Goal: Use online tool/utility: Utilize a website feature to perform a specific function

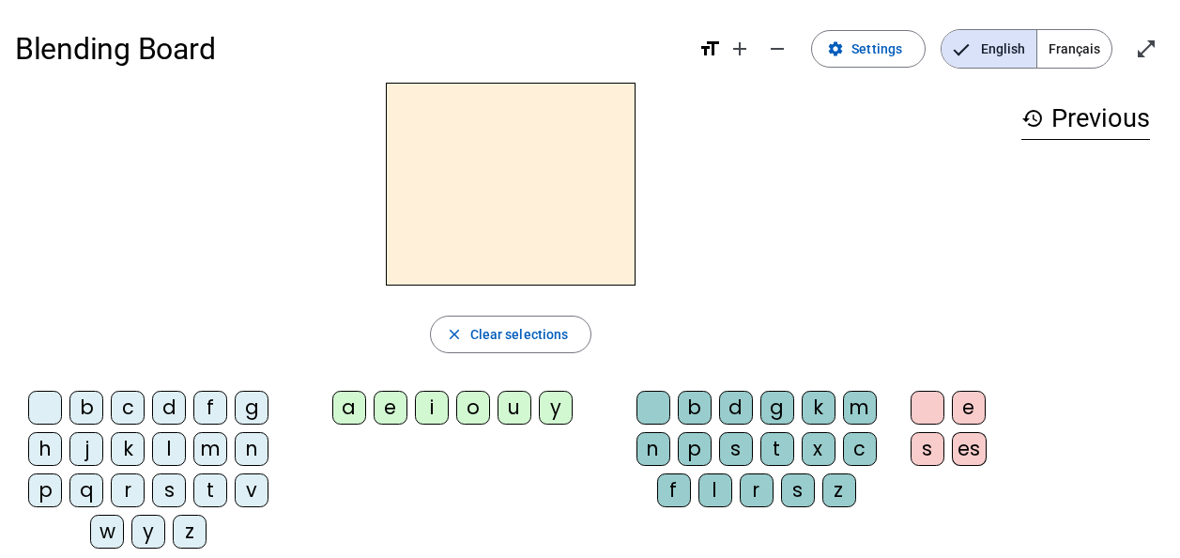
click at [162, 449] on div "l" at bounding box center [169, 449] width 34 height 34
click at [344, 403] on div "a" at bounding box center [349, 408] width 34 height 34
click at [213, 487] on div "t" at bounding box center [210, 490] width 34 height 34
click at [212, 444] on div "m" at bounding box center [210, 449] width 34 height 34
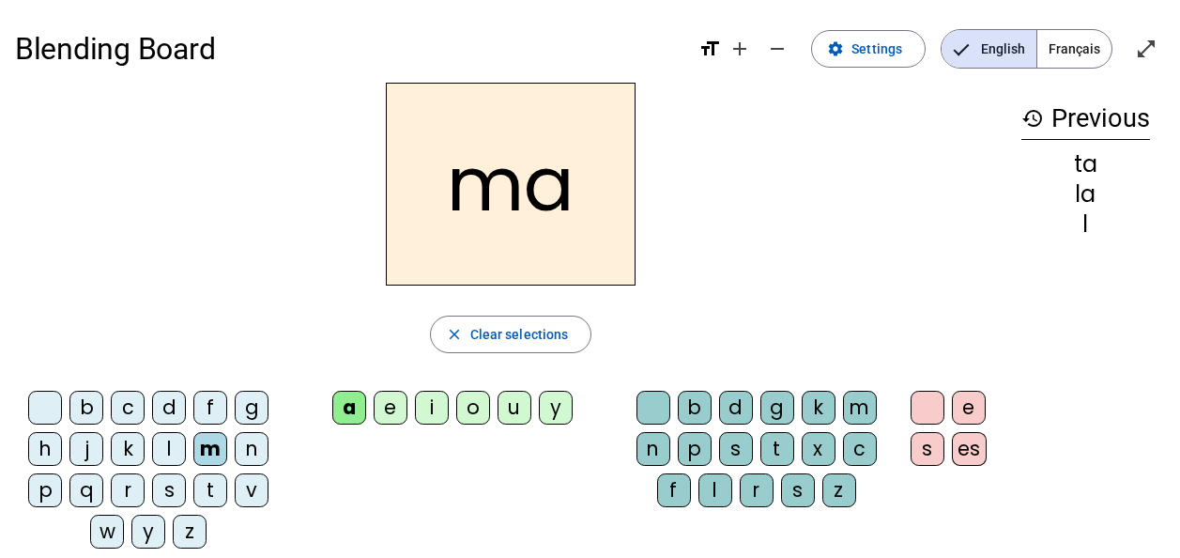
click at [388, 403] on div "e" at bounding box center [391, 408] width 34 height 34
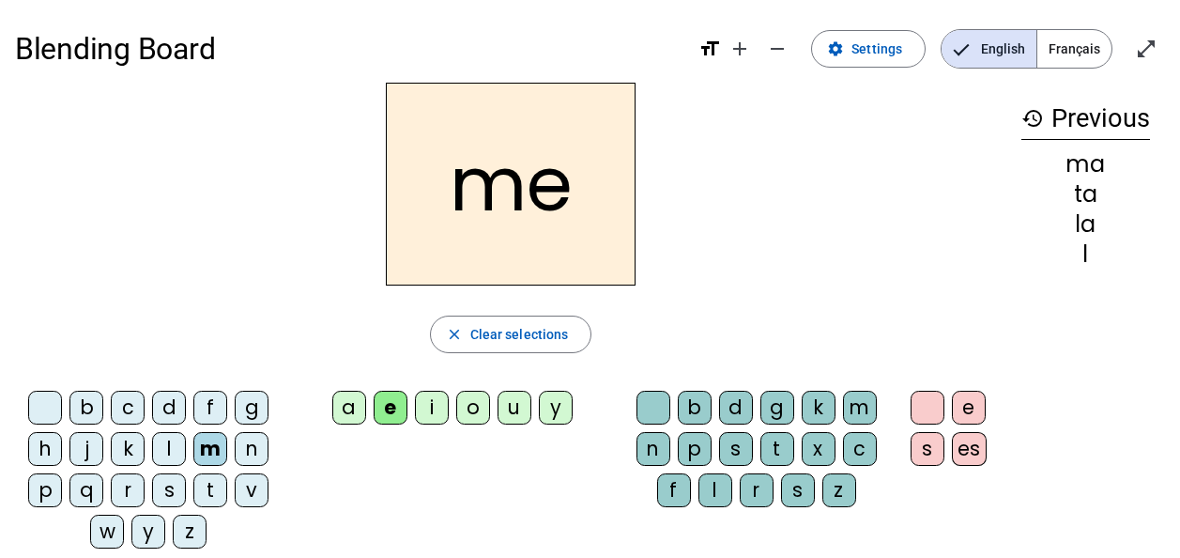
click at [162, 407] on div "d" at bounding box center [169, 408] width 34 height 34
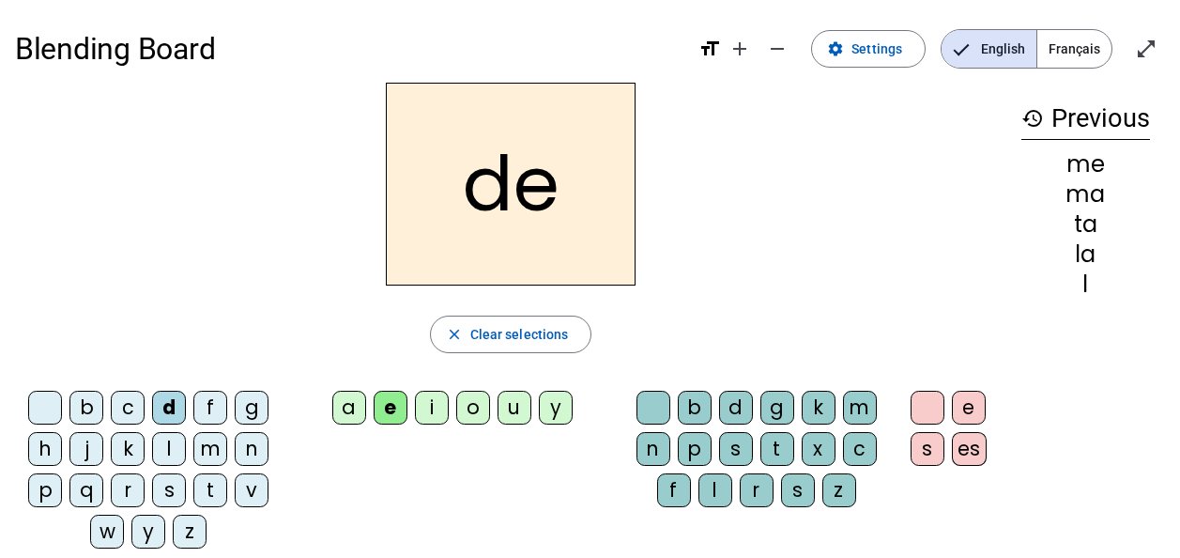
click at [216, 489] on div "t" at bounding box center [210, 490] width 34 height 34
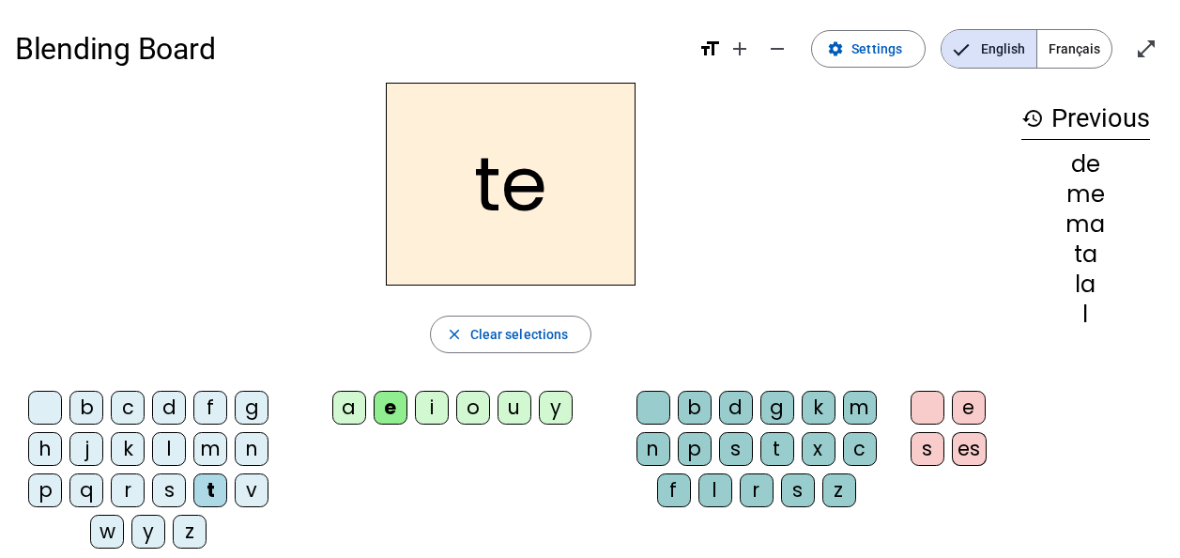
click at [174, 447] on div "l" at bounding box center [169, 449] width 34 height 34
click at [120, 346] on div "close Clear selections" at bounding box center [510, 334] width 991 height 38
click at [167, 407] on div "d" at bounding box center [169, 408] width 34 height 34
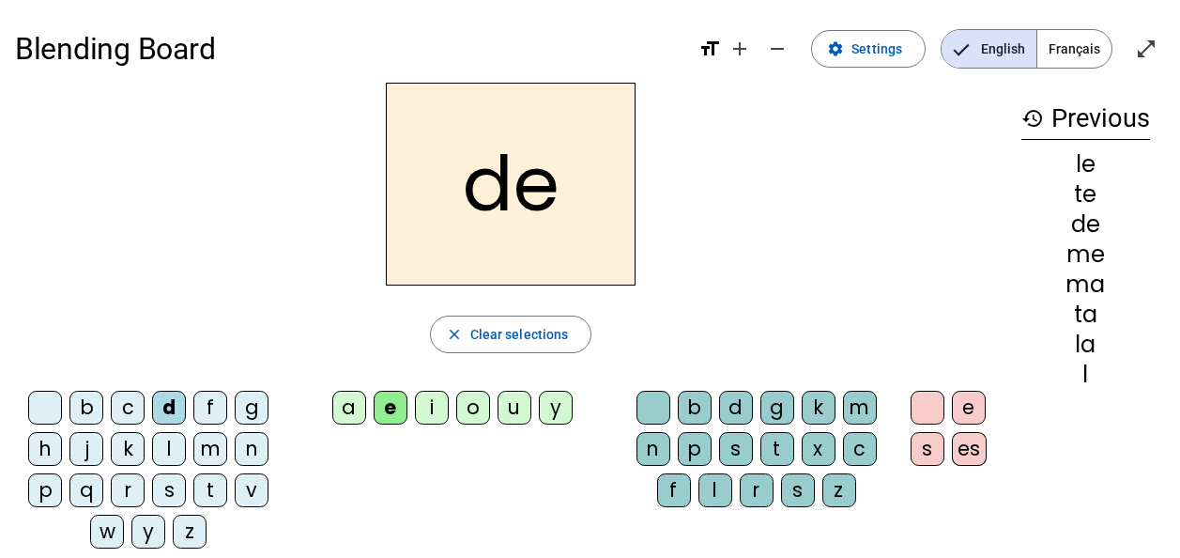
click at [520, 415] on div "u" at bounding box center [515, 408] width 34 height 34
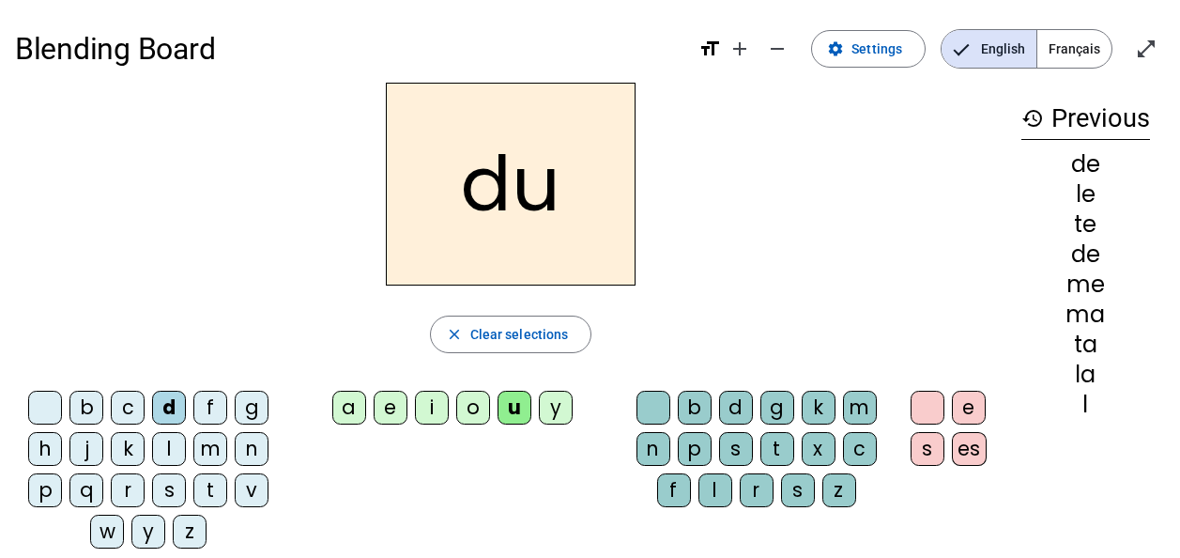
click at [170, 450] on div "l" at bounding box center [169, 449] width 34 height 34
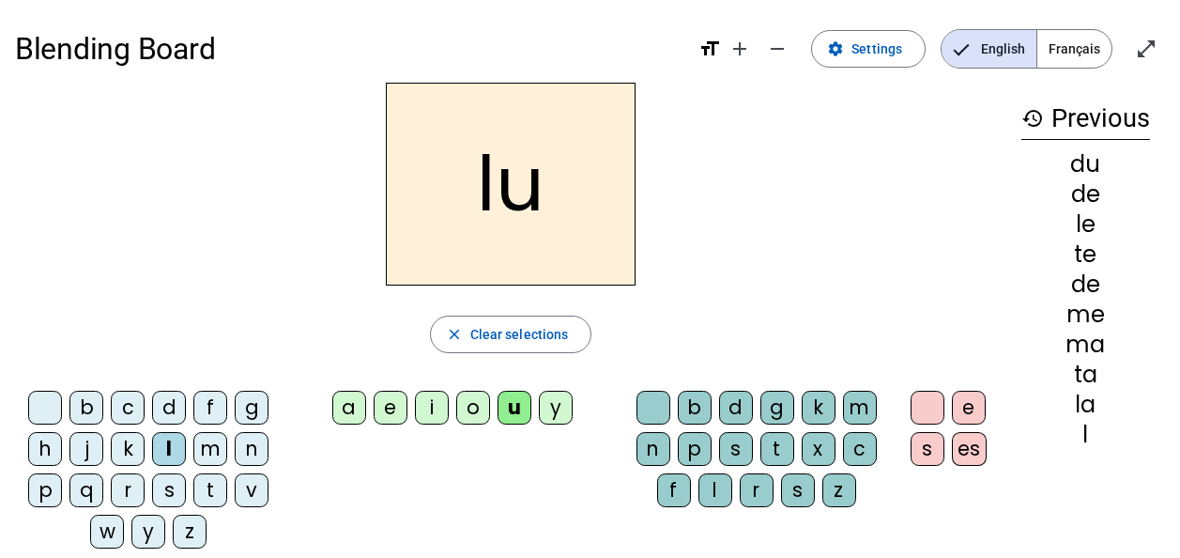
click at [218, 488] on div "t" at bounding box center [210, 490] width 34 height 34
